Goal: Task Accomplishment & Management: Complete application form

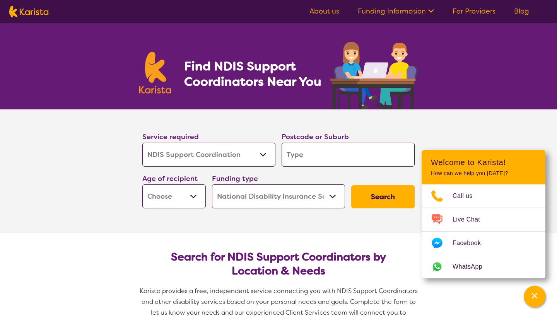
select select "NDIS Support Coordination"
select select "NDIS"
select select "NDIS Support Coordination"
select select "NDIS"
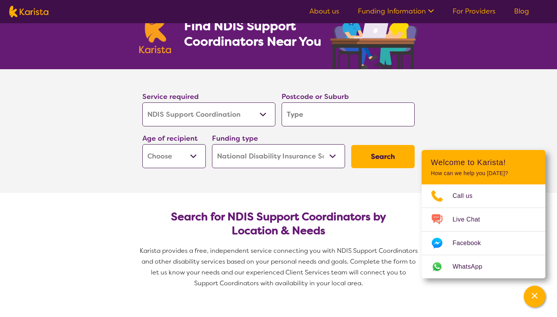
click at [313, 113] on input "search" at bounding box center [348, 115] width 133 height 24
type input "3"
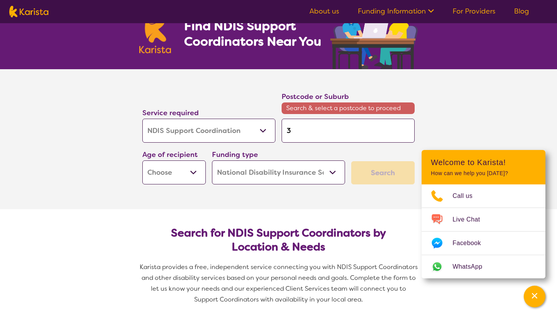
type input "35"
type input "355"
type input "3551"
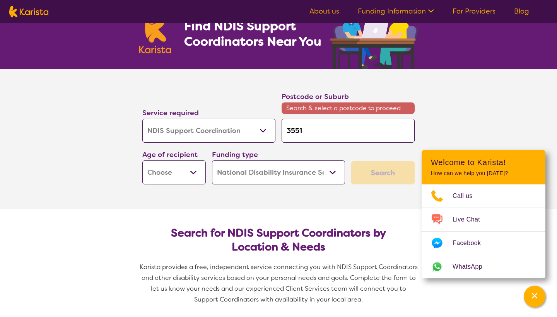
type input "3551"
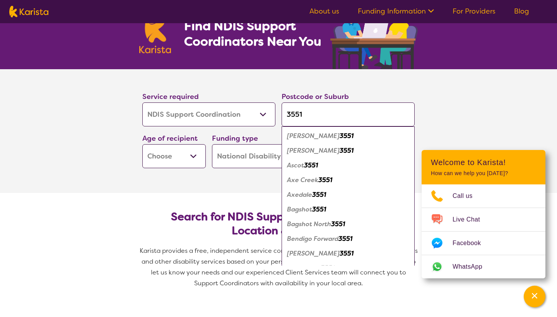
type input "3551"
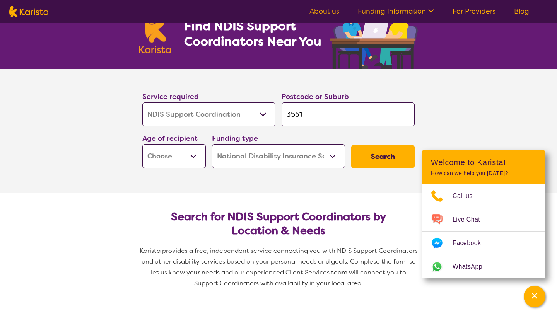
select select "AS"
click at [368, 158] on button "Search" at bounding box center [382, 156] width 63 height 23
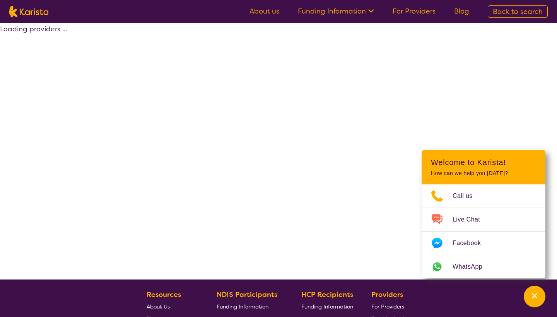
select select "by_score"
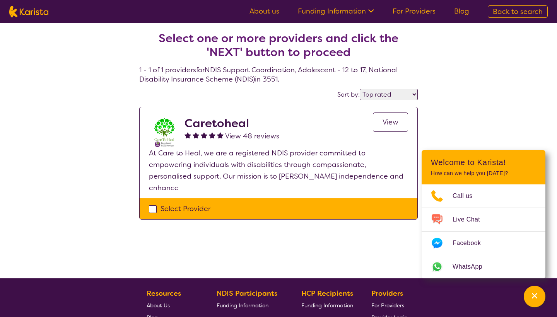
scroll to position [2, 0]
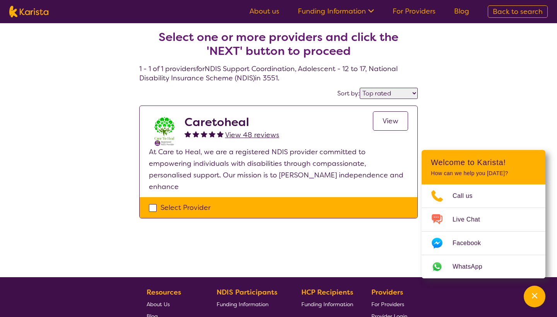
click at [340, 153] on p "At Care to Heal, we are a registered NDIS provider committed to empowering indi…" at bounding box center [278, 169] width 259 height 46
click at [149, 202] on div "Select Provider" at bounding box center [278, 208] width 259 height 12
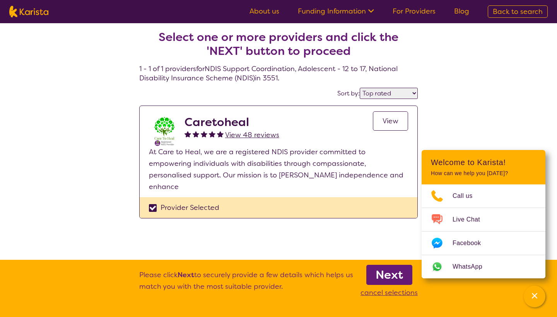
checkbox input "true"
click at [389, 279] on b "Next" at bounding box center [389, 274] width 27 height 15
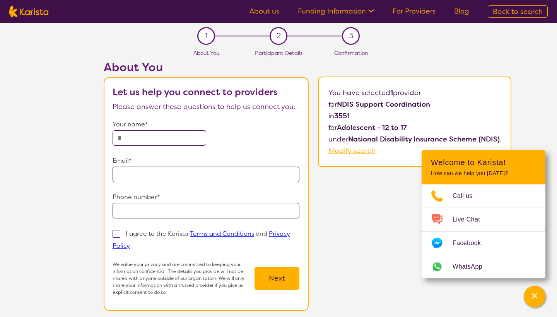
scroll to position [2, 0]
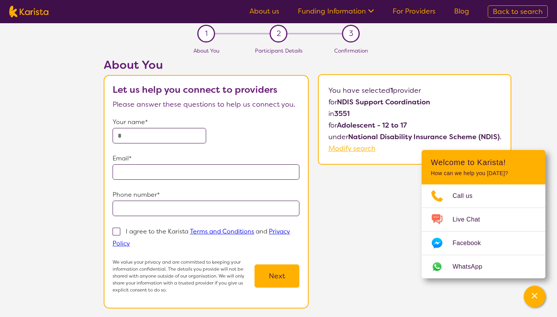
select select "by_score"
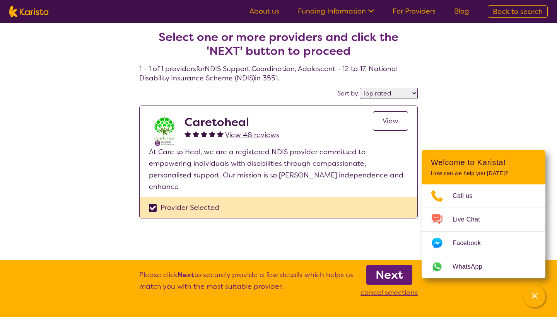
select select "NDIS Support Coordination"
select select "AS"
select select "NDIS"
select select "NDIS Support Coordination"
select select "AS"
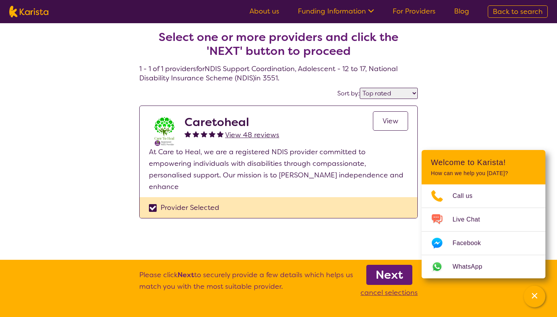
select select "NDIS"
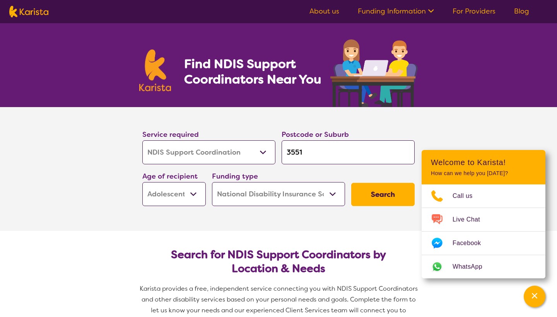
scroll to position [40, 0]
